Goal: Navigation & Orientation: Find specific page/section

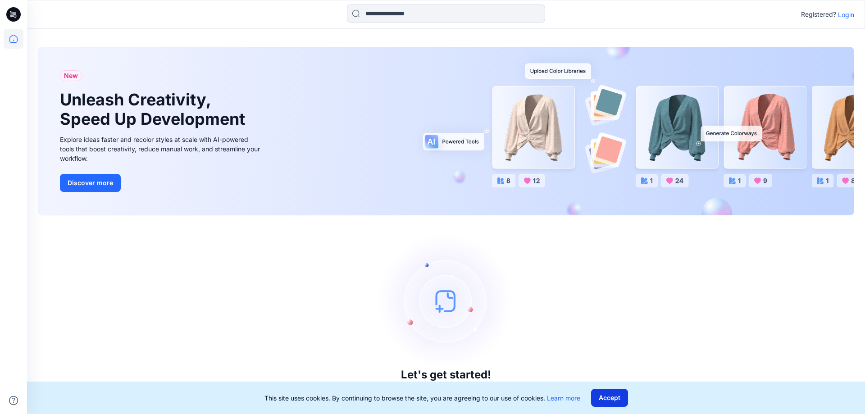
click at [614, 393] on button "Accept" at bounding box center [609, 398] width 37 height 18
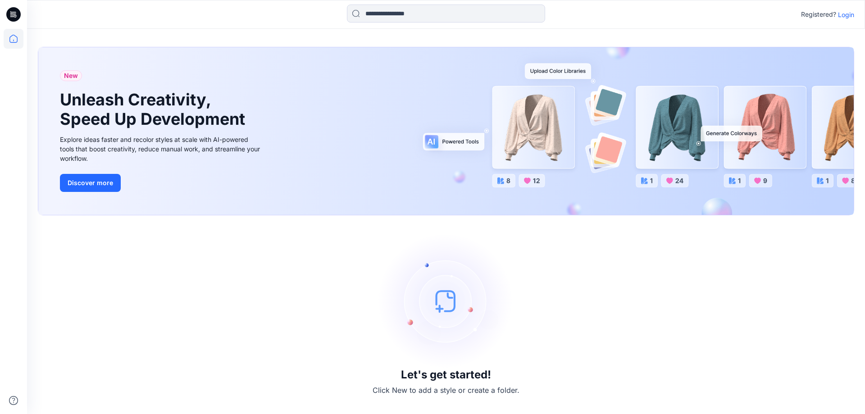
drag, startPoint x: 848, startPoint y: 14, endPoint x: 825, endPoint y: 18, distance: 23.9
click at [848, 14] on p "Login" at bounding box center [846, 14] width 16 height 9
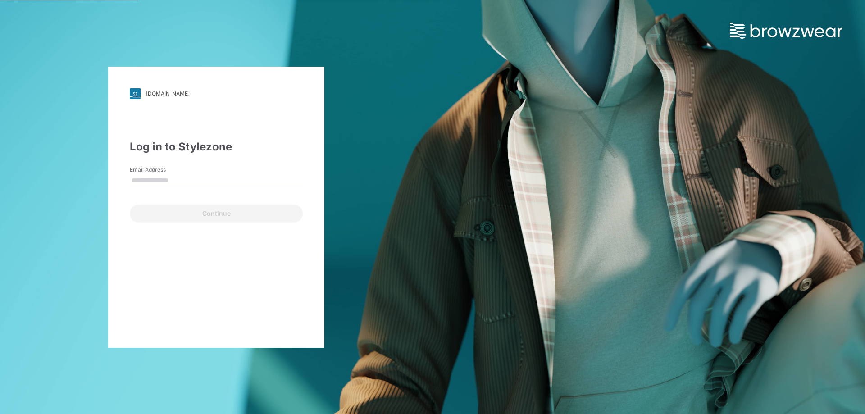
click at [137, 178] on input "Email Address" at bounding box center [216, 181] width 173 height 14
type input "**********"
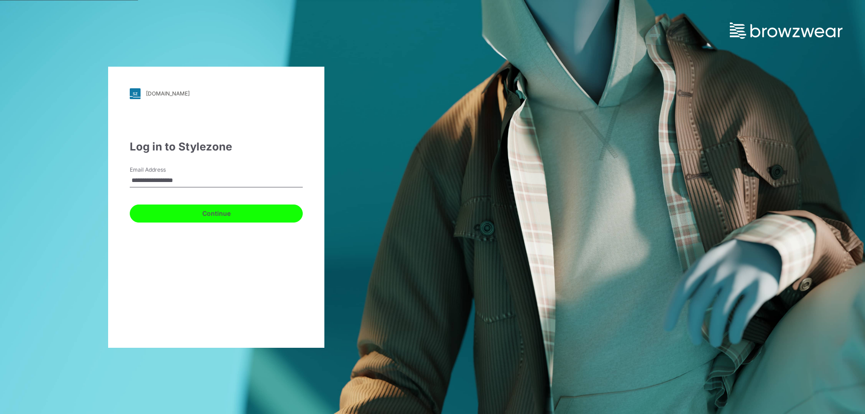
click at [186, 215] on button "Continue" at bounding box center [216, 214] width 173 height 18
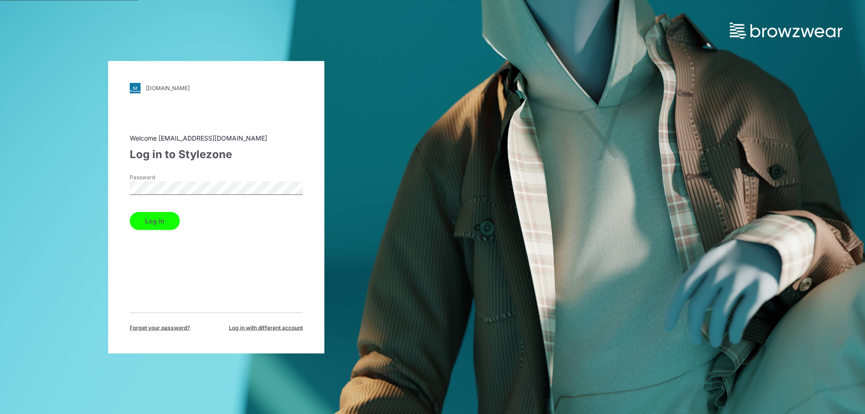
click at [160, 223] on button "Log in" at bounding box center [155, 221] width 50 height 18
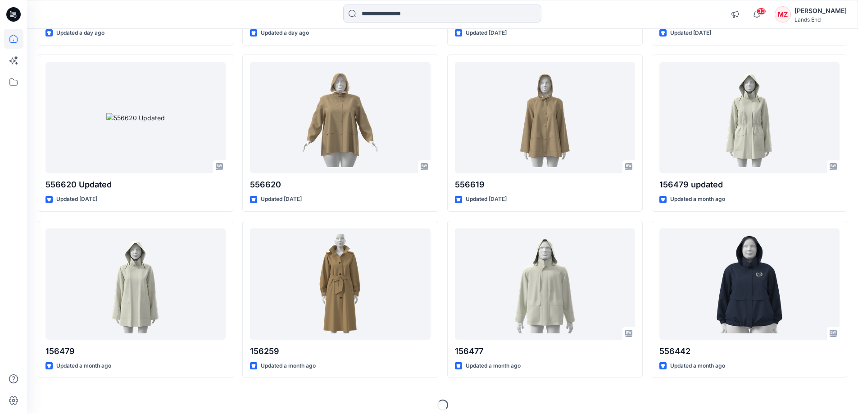
scroll to position [246, 0]
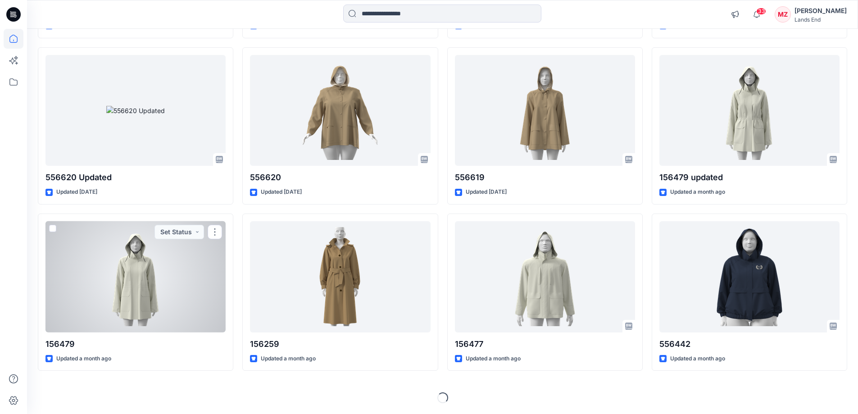
drag, startPoint x: 134, startPoint y: 285, endPoint x: 164, endPoint y: 282, distance: 29.9
click at [164, 282] on div at bounding box center [136, 276] width 180 height 111
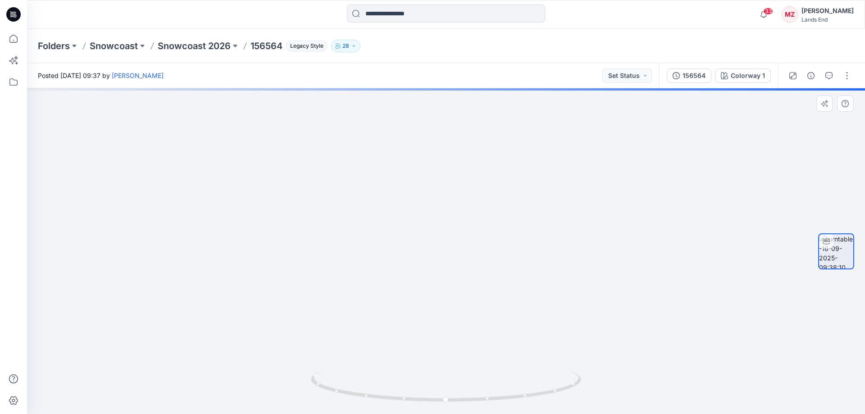
drag, startPoint x: 510, startPoint y: 154, endPoint x: 510, endPoint y: 258, distance: 103.6
click at [510, 258] on img at bounding box center [446, 204] width 732 height 419
